Goal: Task Accomplishment & Management: Manage account settings

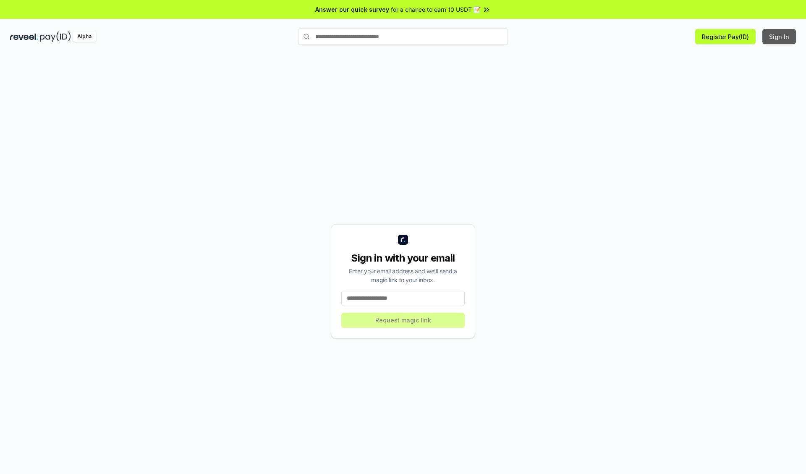
click at [780, 37] on button "Sign In" at bounding box center [780, 36] width 34 height 15
type input "**********"
click at [403, 320] on button "Request magic link" at bounding box center [402, 320] width 123 height 15
